Goal: Task Accomplishment & Management: Complete application form

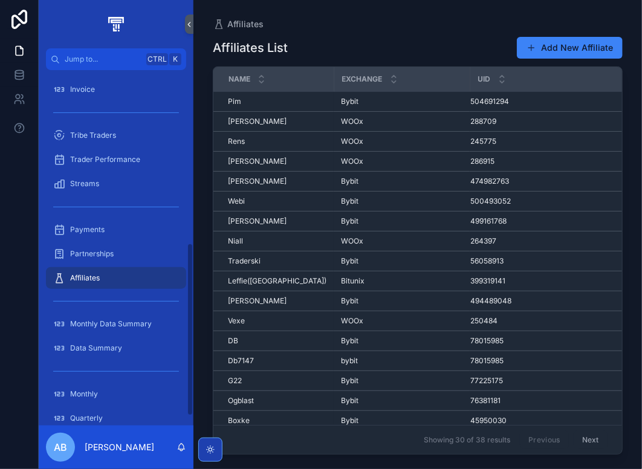
scroll to position [375, 0]
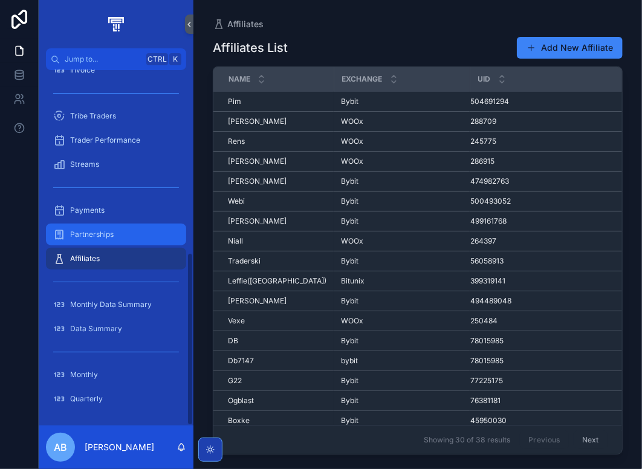
click at [114, 240] on div "Partnerships" at bounding box center [116, 234] width 126 height 19
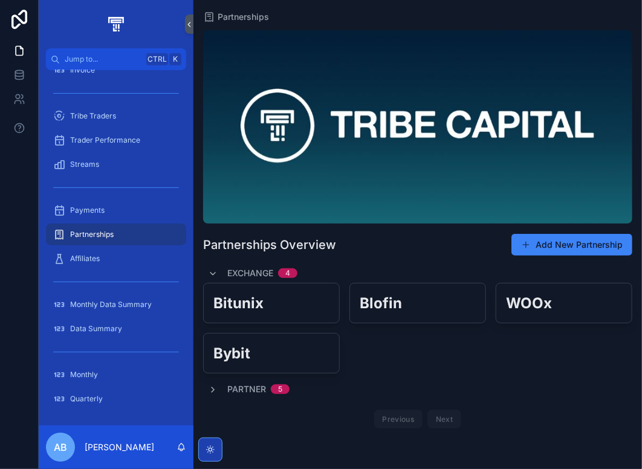
scroll to position [10, 0]
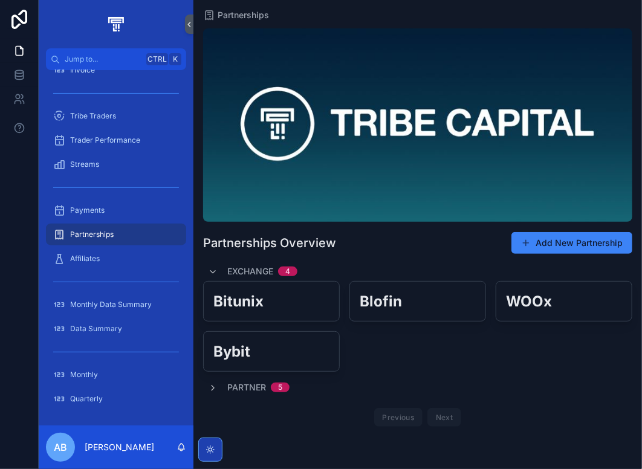
click at [240, 384] on span "Partner" at bounding box center [246, 388] width 39 height 12
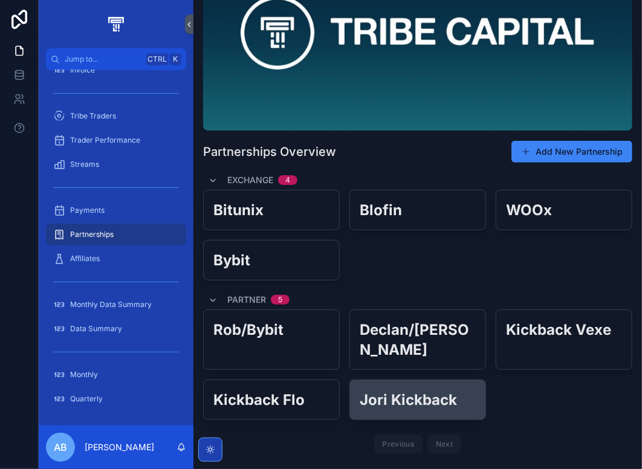
scroll to position [108, 0]
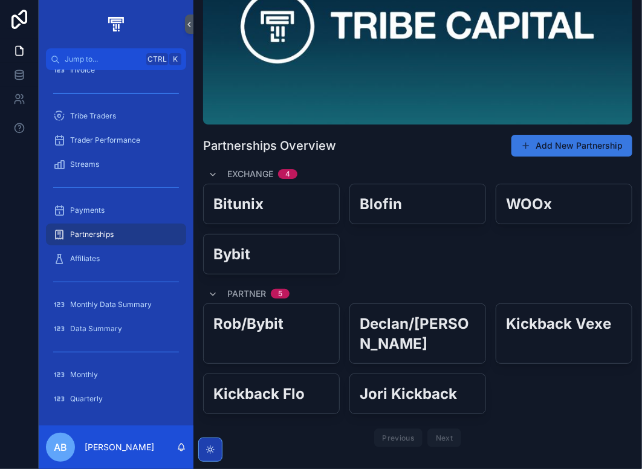
click at [565, 153] on button "Add New Partnership" at bounding box center [572, 146] width 121 height 22
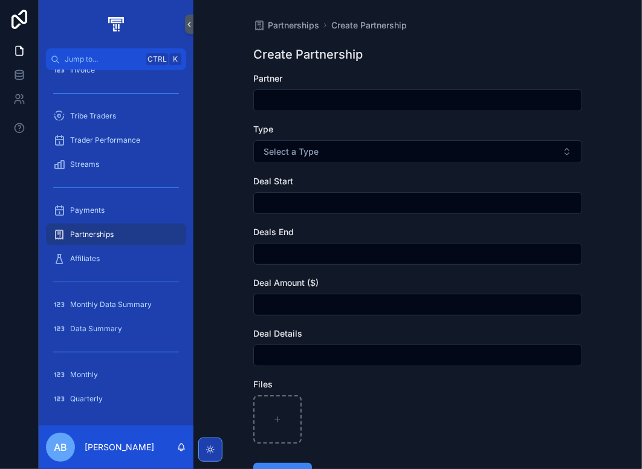
click at [275, 99] on input "scrollable content" at bounding box center [418, 100] width 328 height 17
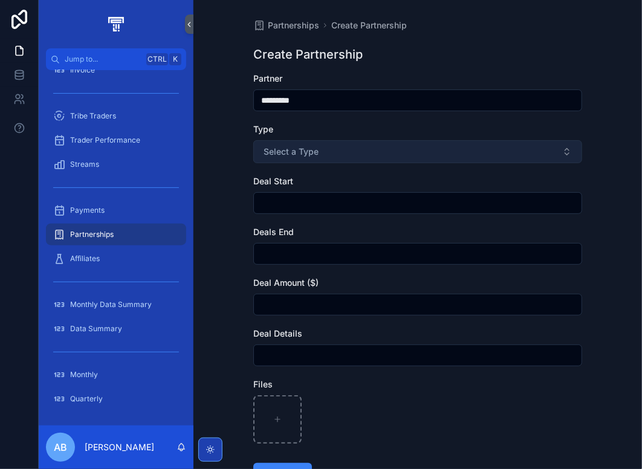
type input "*********"
click at [318, 146] on button "Select a Type" at bounding box center [417, 151] width 329 height 23
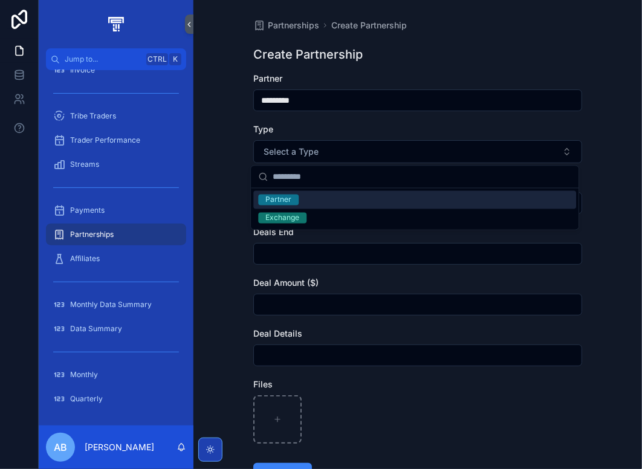
click at [296, 200] on span "Partner" at bounding box center [278, 200] width 41 height 11
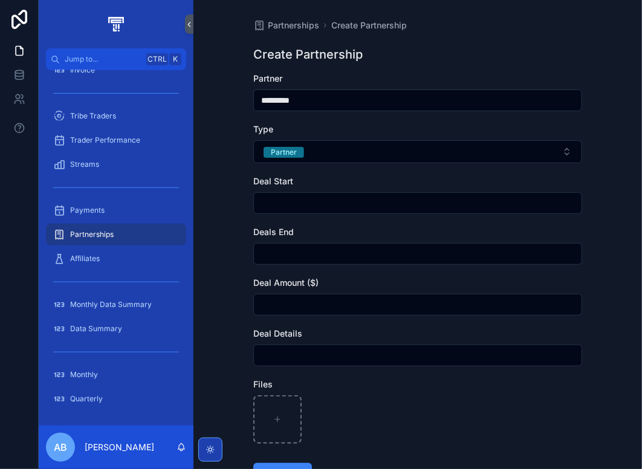
click at [296, 200] on input "scrollable content" at bounding box center [418, 203] width 328 height 17
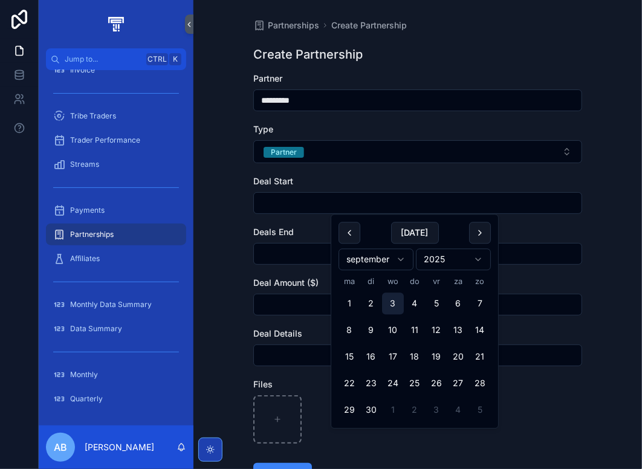
click at [390, 309] on button "3" at bounding box center [393, 304] width 22 height 22
type input "********"
click at [244, 233] on div "Partnerships Create Partnership Create Partnership Partner ********* Type Partn…" at bounding box center [418, 281] width 348 height 563
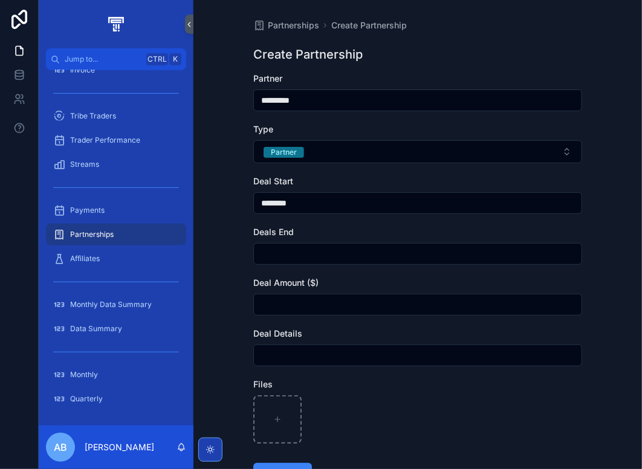
click at [286, 345] on div "scrollable content" at bounding box center [417, 356] width 329 height 22
click at [279, 350] on input "scrollable content" at bounding box center [418, 355] width 328 height 17
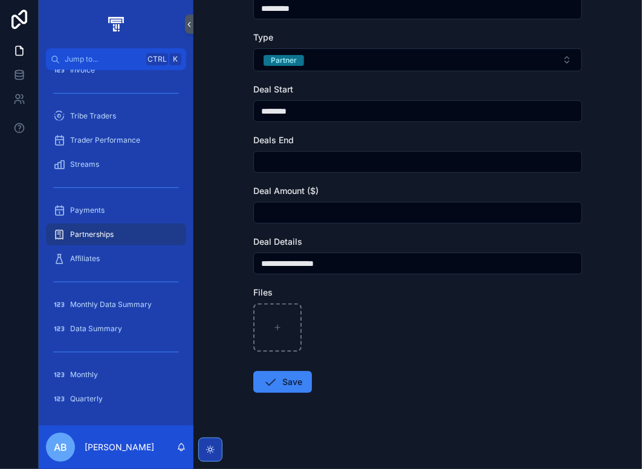
scroll to position [93, 0]
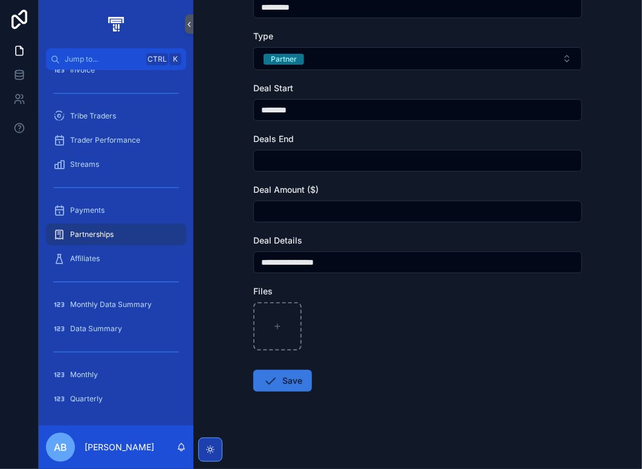
type input "**********"
click at [287, 389] on button "Save" at bounding box center [282, 381] width 59 height 22
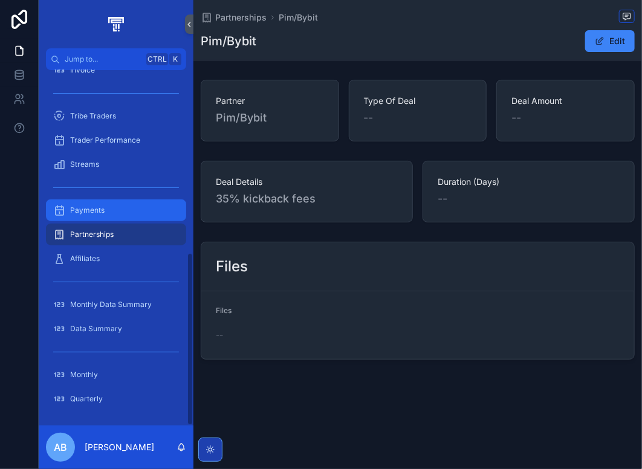
click at [102, 206] on span "Payments" at bounding box center [87, 211] width 34 height 10
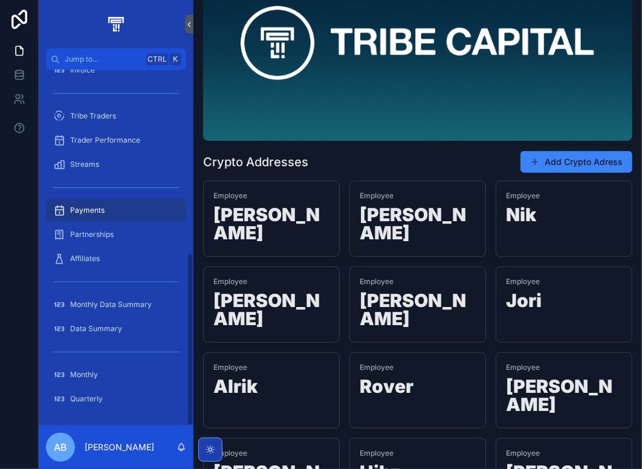
scroll to position [121, 0]
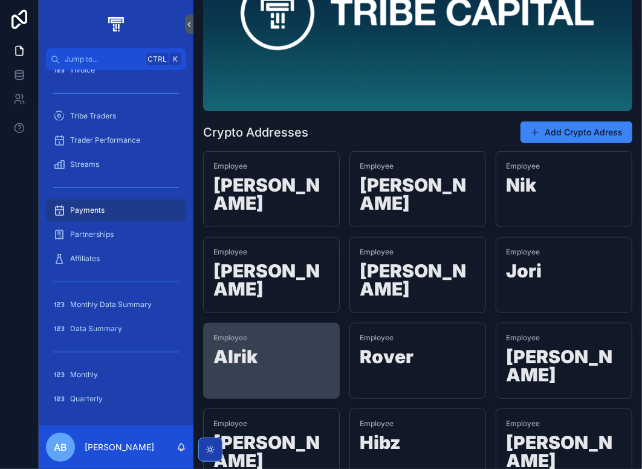
click at [294, 333] on span "Employee" at bounding box center [272, 338] width 116 height 10
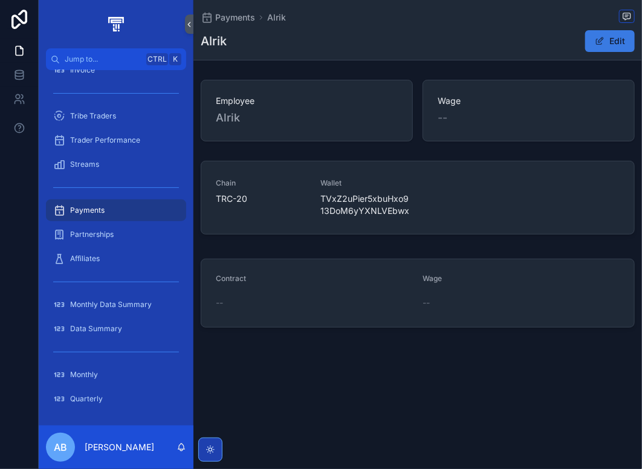
click at [605, 43] on span "scrollable content" at bounding box center [600, 41] width 10 height 10
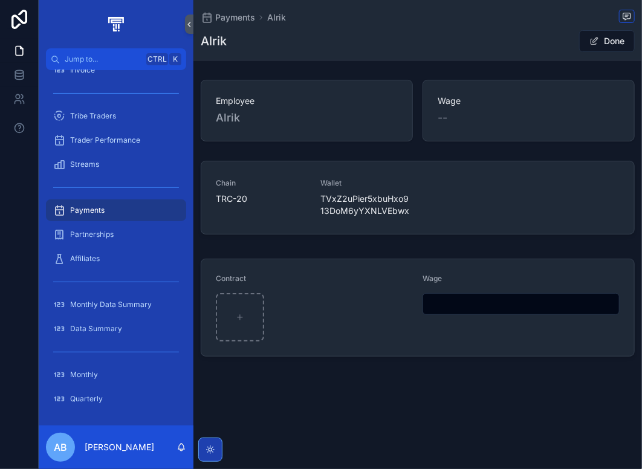
click at [452, 302] on input "scrollable content" at bounding box center [521, 304] width 196 height 17
drag, startPoint x: 444, startPoint y: 305, endPoint x: 359, endPoint y: 272, distance: 91.3
click at [359, 272] on form "Contract Wage" at bounding box center [417, 307] width 433 height 97
click at [610, 39] on button "Done" at bounding box center [607, 41] width 56 height 22
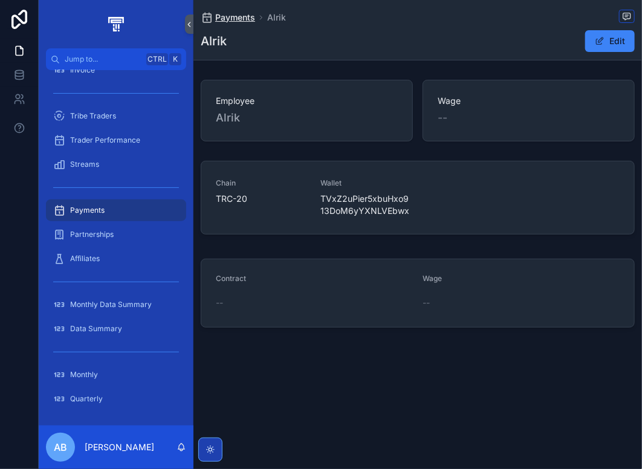
click at [238, 18] on span "Payments" at bounding box center [235, 17] width 40 height 12
